Goal: Use online tool/utility: Use online tool/utility

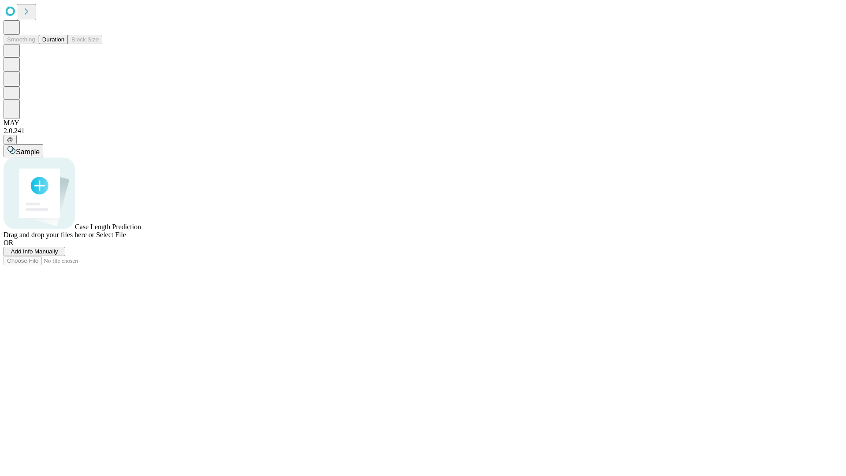
click at [64, 44] on button "Duration" at bounding box center [53, 39] width 29 height 9
click at [40, 148] on span "Sample" at bounding box center [28, 151] width 24 height 7
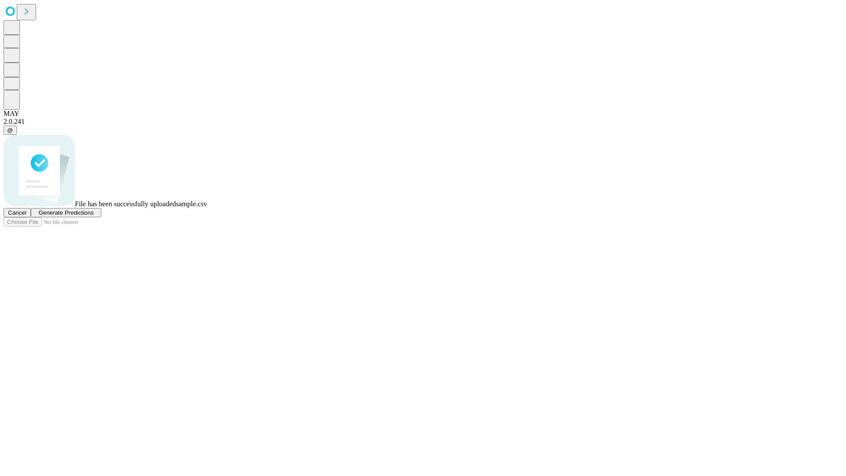
click at [93, 216] on span "Generate Predictions" at bounding box center [65, 212] width 55 height 7
